Goal: Task Accomplishment & Management: Complete application form

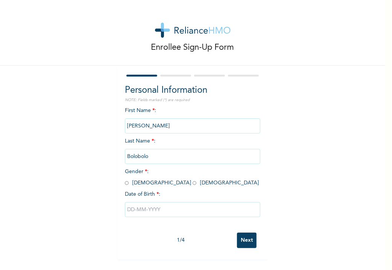
click at [166, 125] on input "[PERSON_NAME]" at bounding box center [193, 125] width 136 height 15
click at [193, 183] on input "radio" at bounding box center [195, 182] width 4 height 7
radio input "true"
click at [172, 208] on input "text" at bounding box center [193, 209] width 136 height 15
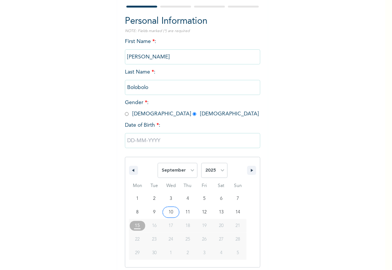
scroll to position [72, 0]
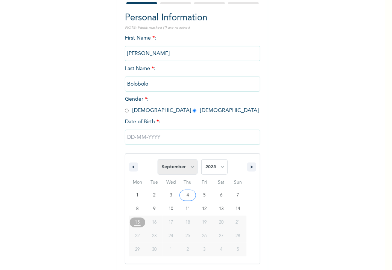
click at [190, 170] on select "January February March April May June July August September October November De…" at bounding box center [178, 166] width 40 height 15
select select "5"
click at [158, 159] on select "January February March April May June July August September October November De…" at bounding box center [178, 166] width 40 height 15
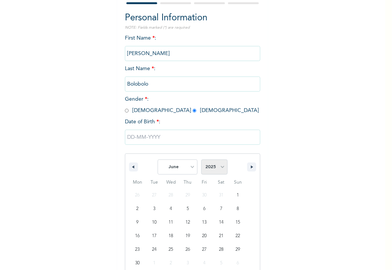
click at [218, 165] on select "2025 2024 2023 2022 2021 2020 2019 2018 2017 2016 2015 2014 2013 2012 2011 2010…" at bounding box center [214, 166] width 26 height 15
select select "1994"
click at [201, 159] on select "2025 2024 2023 2022 2021 2020 2019 2018 2017 2016 2015 2014 2013 2012 2011 2010…" at bounding box center [214, 166] width 26 height 15
type input "06/24/1994"
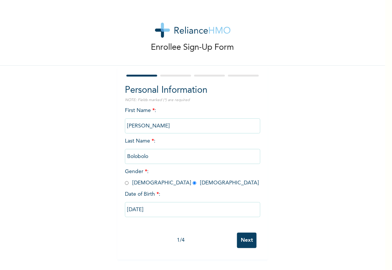
scroll to position [0, 0]
click at [248, 241] on input "Next" at bounding box center [247, 239] width 20 height 15
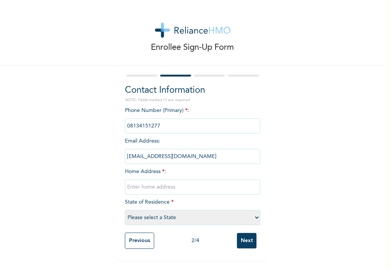
click at [189, 185] on input "text" at bounding box center [193, 186] width 136 height 15
type input "1"
click at [256, 217] on select "Please select a State Abia Abuja (FCT) Adamawa Akwa Ibom Anambra Bauchi Bayelsa…" at bounding box center [193, 217] width 136 height 15
select select "6"
click at [125, 210] on select "Please select a State Abia Abuja (FCT) Adamawa Akwa Ibom Anambra Bauchi Bayelsa…" at bounding box center [193, 217] width 136 height 15
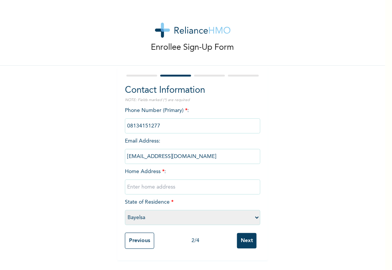
click at [223, 189] on input "text" at bounding box center [193, 186] width 136 height 15
click at [220, 156] on input "glowreeyahna900@gmail.com" at bounding box center [193, 156] width 136 height 15
click at [220, 185] on input "text" at bounding box center [193, 186] width 136 height 15
type input "2"
type input "n"
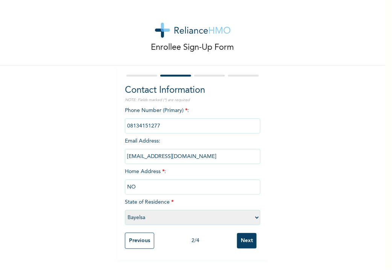
type input "N"
type input "18, Jasmine road, Kpansia, Yenagoa, Bayelsa State"
click at [243, 242] on input "Next" at bounding box center [247, 240] width 20 height 15
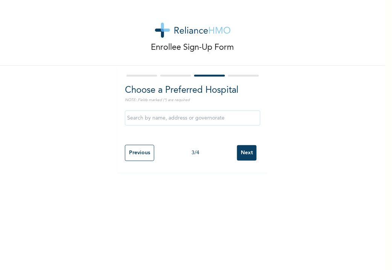
click at [142, 153] on input "Previous" at bounding box center [139, 153] width 29 height 16
select select "6"
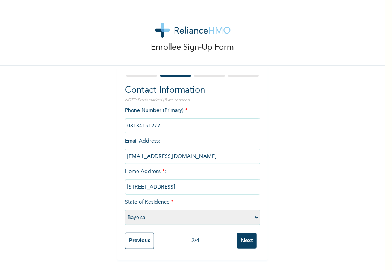
click at [248, 188] on input "18, Jasmine road, Kpansia, Yenagoa, Bayelsa State" at bounding box center [193, 186] width 136 height 15
type input "1"
click at [255, 217] on select "Please select a State Abia Abuja (FCT) Adamawa Akwa Ibom Anambra Bauchi Bayelsa…" at bounding box center [193, 217] width 136 height 15
select select "33"
click at [125, 210] on select "Please select a State Abia Abuja (FCT) Adamawa Akwa Ibom Anambra Bauchi Bayelsa…" at bounding box center [193, 217] width 136 height 15
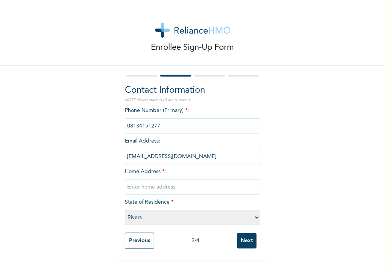
click at [224, 188] on input "text" at bounding box center [193, 186] width 136 height 15
type input "n"
type input "N"
type input "o"
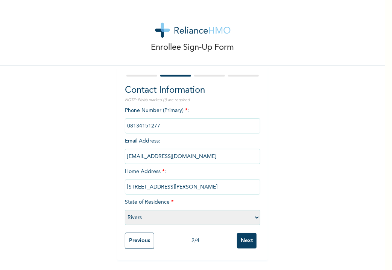
type input "No 2, Doxa Family Church Road, Peter Odili, Port-Harcourt"
click at [244, 240] on input "Next" at bounding box center [247, 240] width 20 height 15
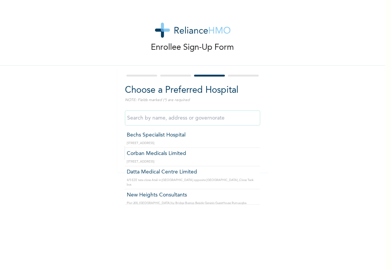
click at [221, 116] on input "text" at bounding box center [193, 117] width 136 height 15
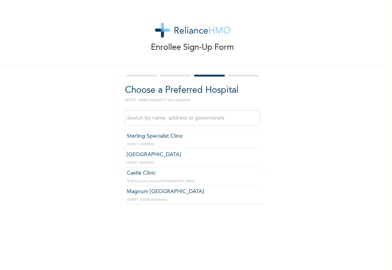
scroll to position [316, 0]
click at [229, 118] on input "text" at bounding box center [193, 117] width 136 height 15
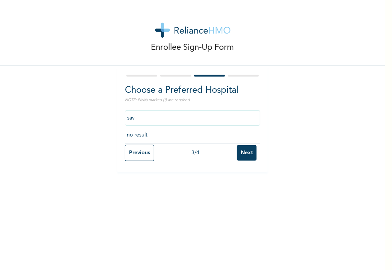
scroll to position [0, 0]
type input "s"
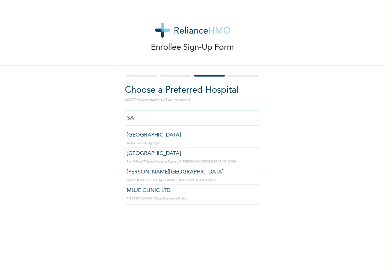
type input "S"
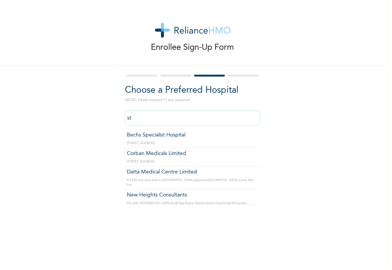
type input "s"
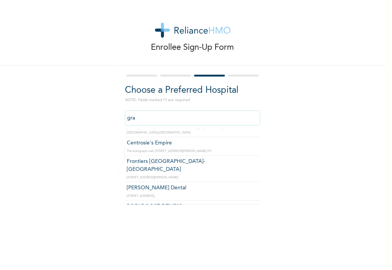
scroll to position [228, 0]
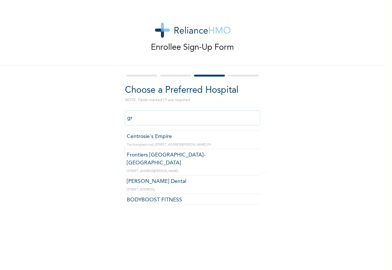
type input "g"
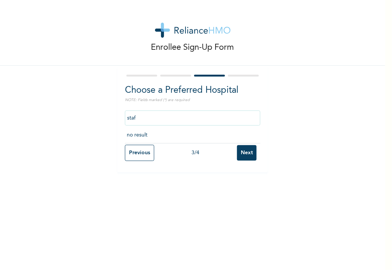
scroll to position [0, 0]
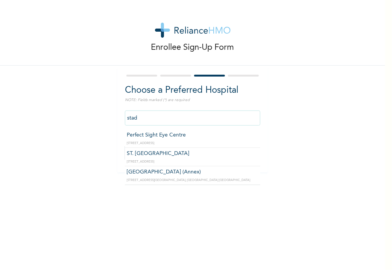
type input "ST. MARTINS HOSPITAL"
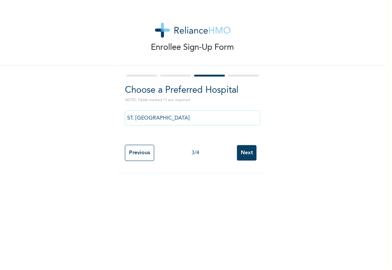
click at [247, 152] on input "Next" at bounding box center [247, 152] width 20 height 15
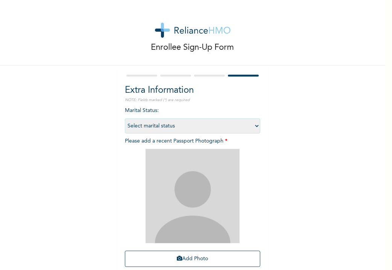
click at [254, 125] on select "Select marital status Single Married Divorced Widow/Widower" at bounding box center [193, 125] width 136 height 15
select select "2"
click at [125, 118] on select "Select marital status Single Married Divorced Widow/Widower" at bounding box center [193, 125] width 136 height 15
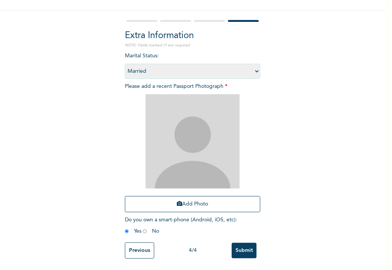
scroll to position [36, 0]
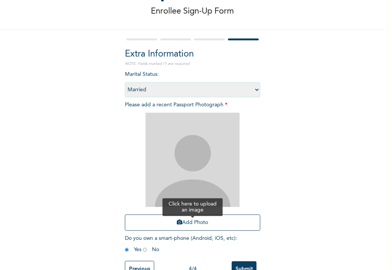
click at [196, 221] on button "Add Photo" at bounding box center [193, 222] width 136 height 16
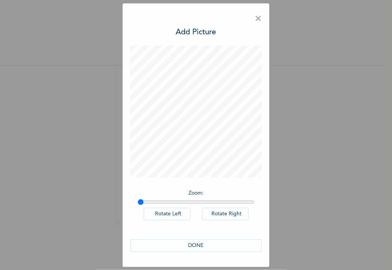
click at [214, 243] on button "DONE" at bounding box center [196, 245] width 132 height 12
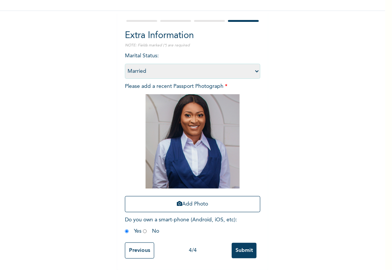
scroll to position [60, 0]
click at [247, 243] on input "Submit" at bounding box center [244, 250] width 25 height 15
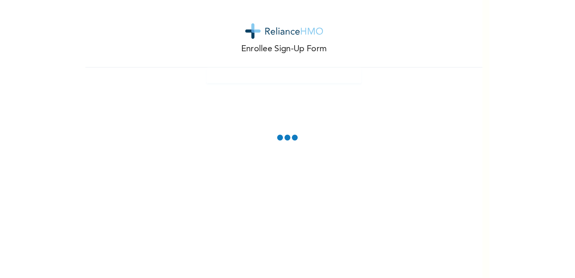
scroll to position [0, 0]
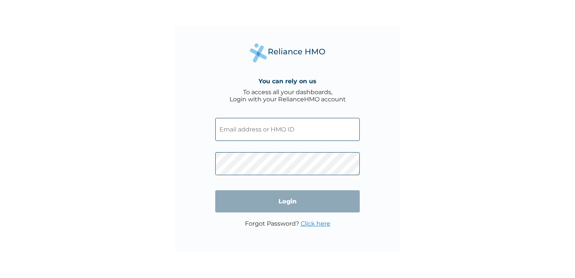
click at [261, 132] on input "text" at bounding box center [287, 129] width 145 height 23
paste input "NTU/10010/A"
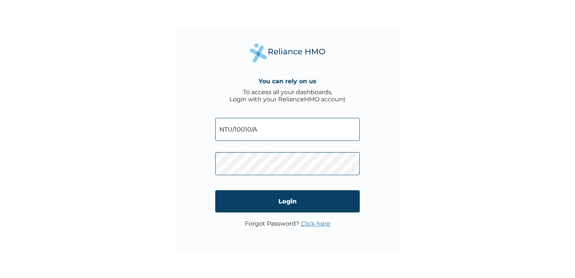
type input "NTU/10010/A"
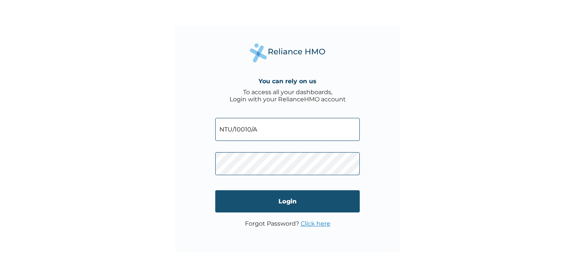
click at [339, 195] on input "Login" at bounding box center [287, 201] width 145 height 22
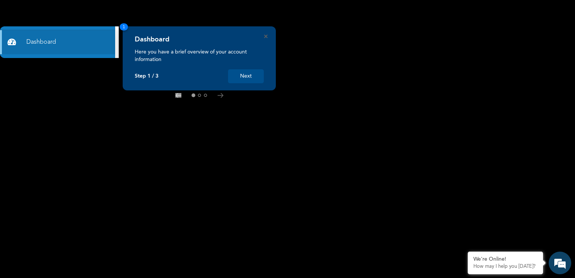
click at [244, 71] on button "Next" at bounding box center [246, 76] width 36 height 14
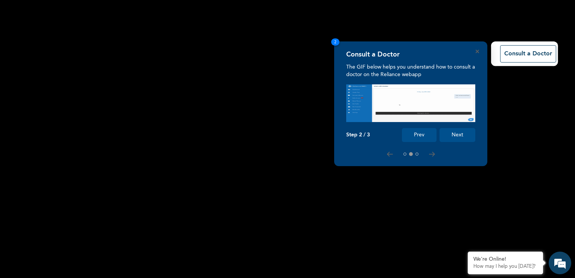
click at [463, 132] on button "Next" at bounding box center [458, 135] width 36 height 14
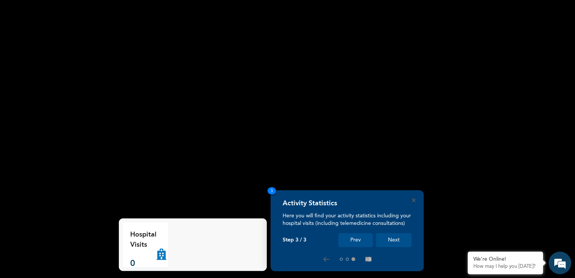
click at [389, 240] on button "Next" at bounding box center [394, 240] width 36 height 14
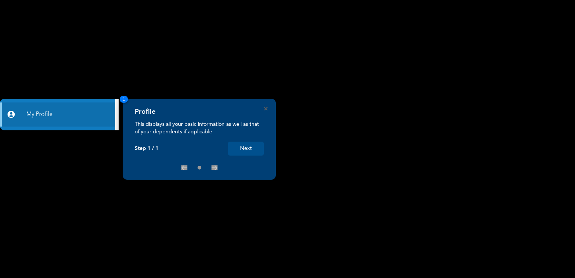
click at [253, 150] on button "Next" at bounding box center [246, 149] width 36 height 14
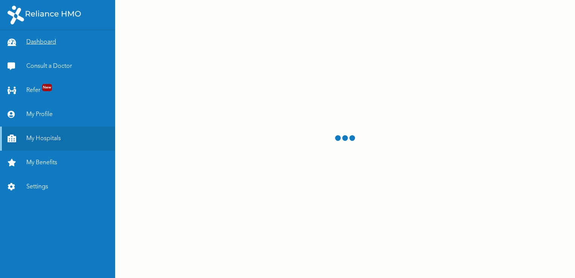
drag, startPoint x: 0, startPoint y: 0, endPoint x: 47, endPoint y: 41, distance: 62.2
click at [47, 41] on link "Dashboard" at bounding box center [57, 42] width 115 height 24
click at [44, 162] on link "My Benefits" at bounding box center [57, 163] width 115 height 24
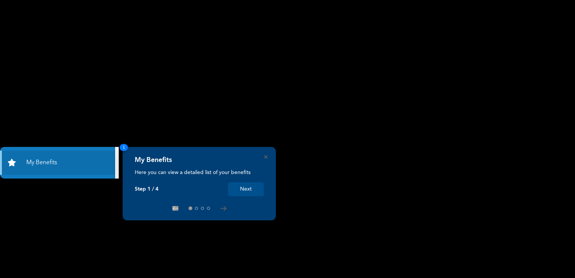
click at [249, 194] on button "Next" at bounding box center [246, 189] width 36 height 14
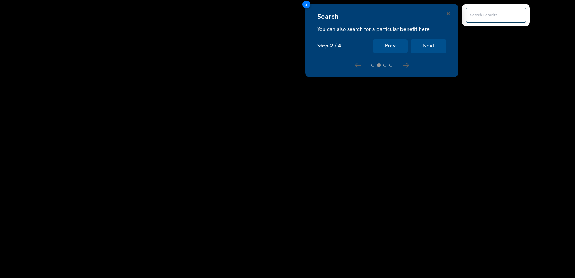
click at [430, 51] on button "Next" at bounding box center [429, 46] width 36 height 14
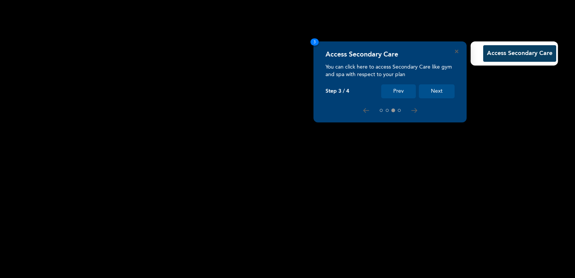
click at [444, 90] on button "Next" at bounding box center [437, 91] width 36 height 14
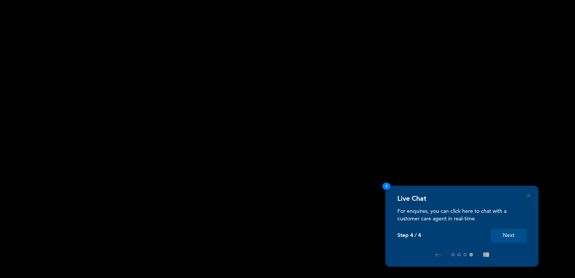
click at [521, 233] on button "Next" at bounding box center [509, 236] width 36 height 14
click at [530, 195] on icon "Close" at bounding box center [528, 195] width 3 height 3
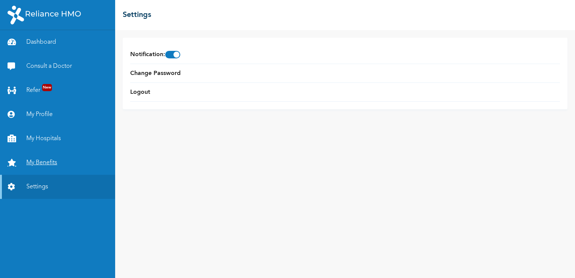
click at [48, 162] on link "My Benefits" at bounding box center [57, 163] width 115 height 24
